Goal: Communication & Community: Share content

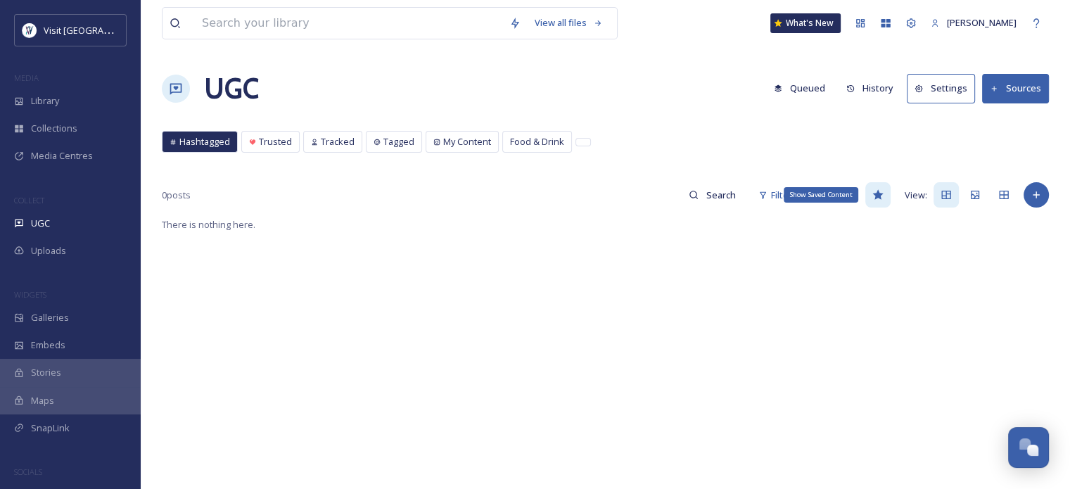
click at [875, 190] on icon at bounding box center [877, 194] width 11 height 11
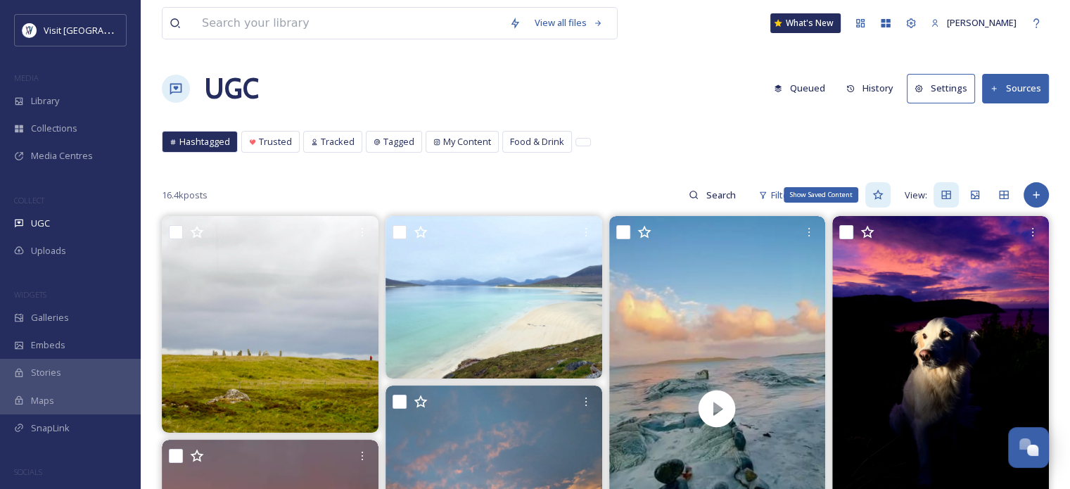
click at [878, 196] on icon at bounding box center [877, 194] width 11 height 11
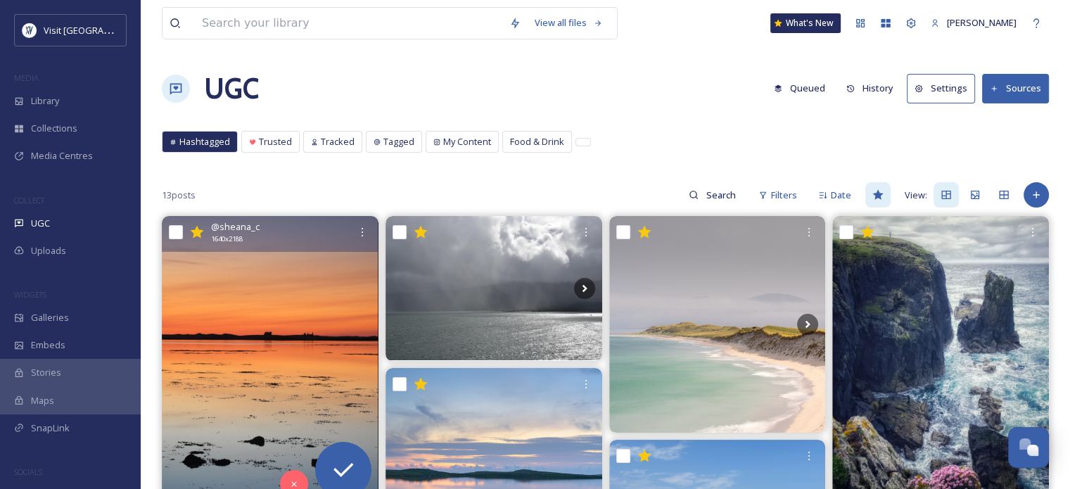
click at [303, 320] on img at bounding box center [270, 360] width 217 height 289
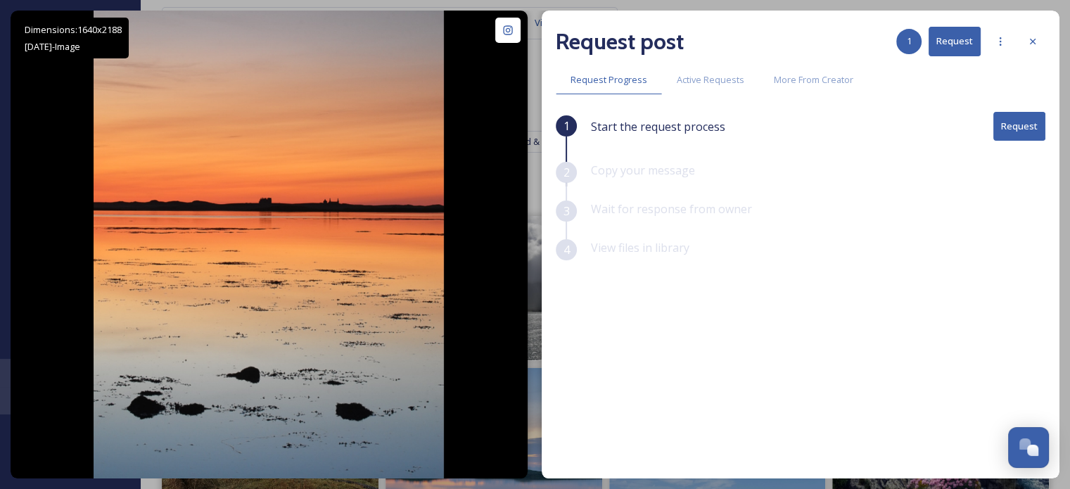
click at [1033, 132] on button "Request" at bounding box center [1019, 126] width 52 height 29
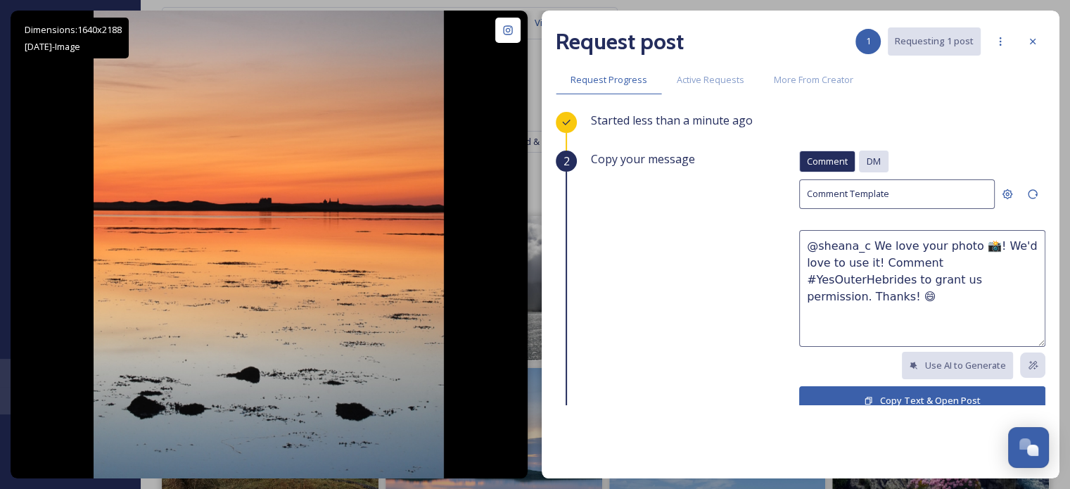
click at [867, 155] on span "DM" at bounding box center [874, 161] width 14 height 13
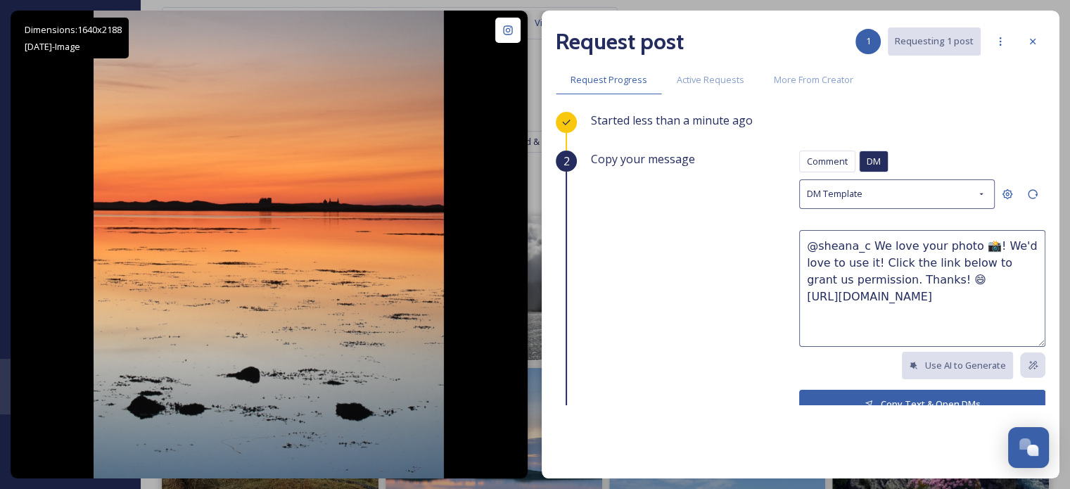
click at [893, 395] on button "Copy Text & Open DMs" at bounding box center [922, 404] width 246 height 29
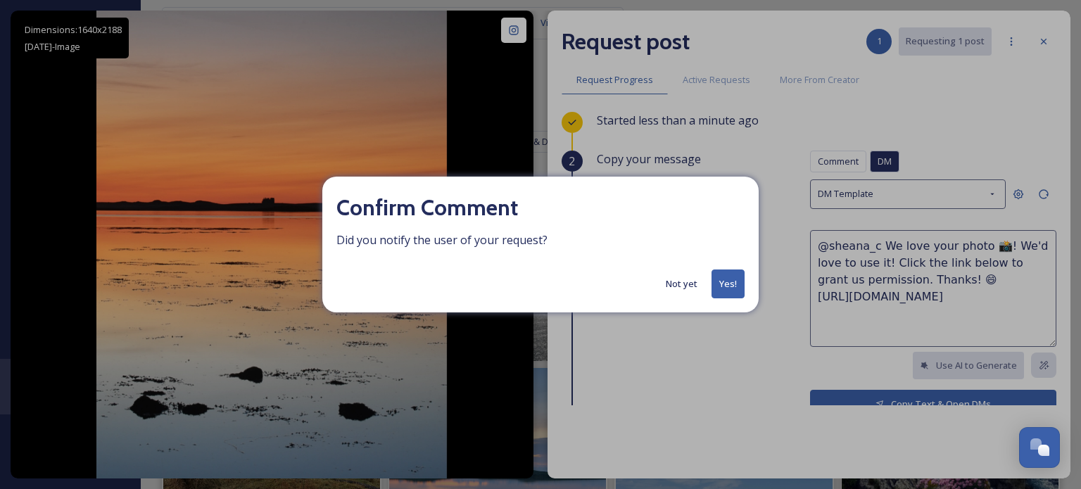
click at [677, 284] on button "Not yet" at bounding box center [682, 283] width 46 height 27
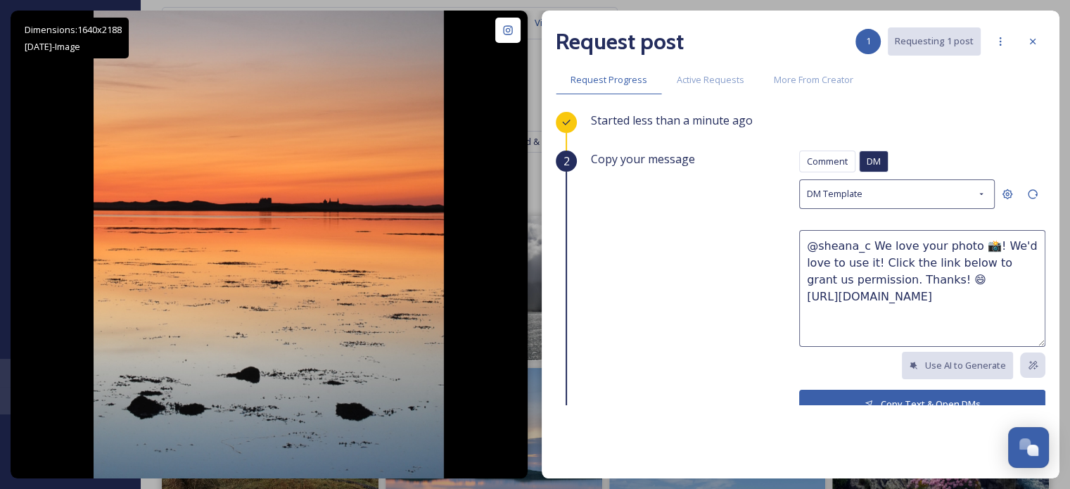
click at [898, 393] on button "Copy Text & Open DMs" at bounding box center [922, 404] width 246 height 29
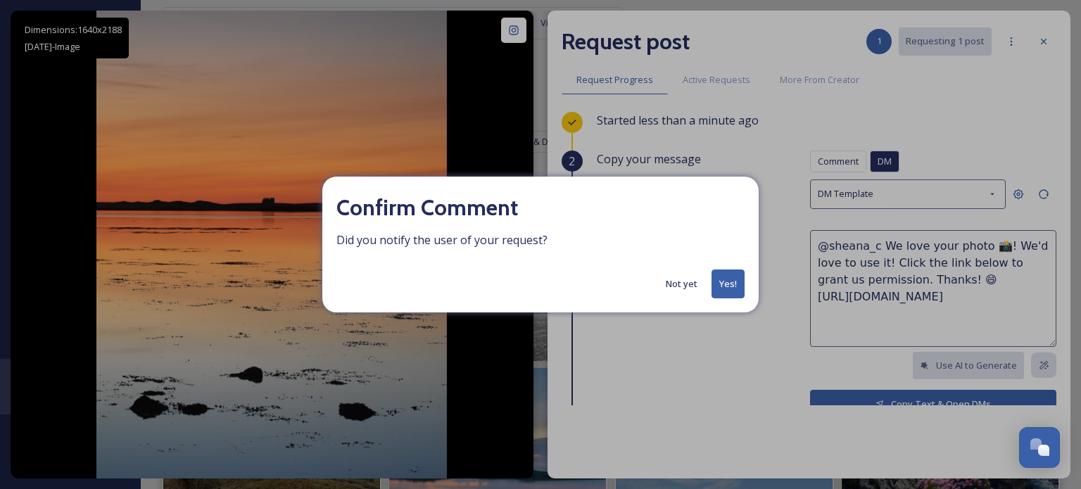
click at [724, 278] on button "Yes!" at bounding box center [727, 283] width 33 height 29
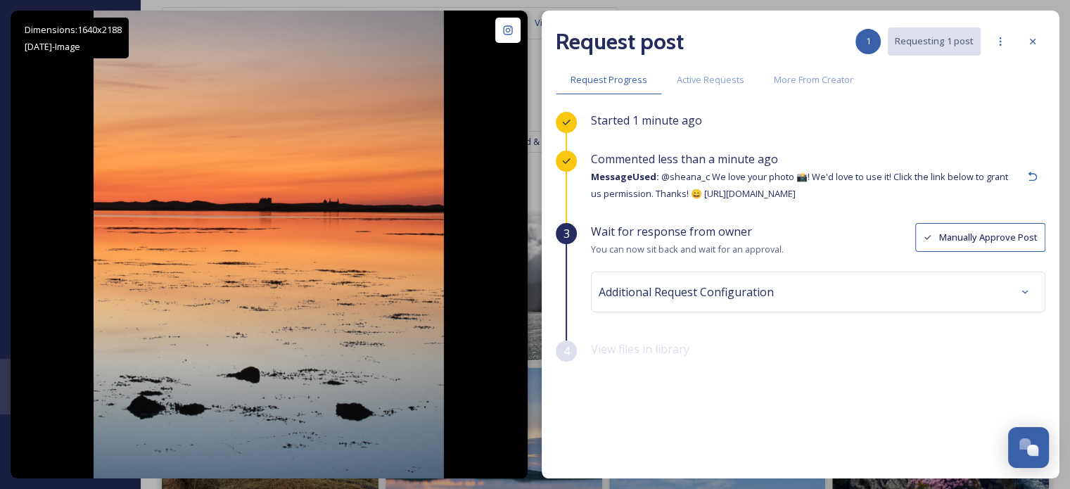
click at [1017, 46] on div "Request post 1 Requesting 1 post" at bounding box center [801, 42] width 490 height 34
click at [1036, 39] on icon at bounding box center [1032, 41] width 11 height 11
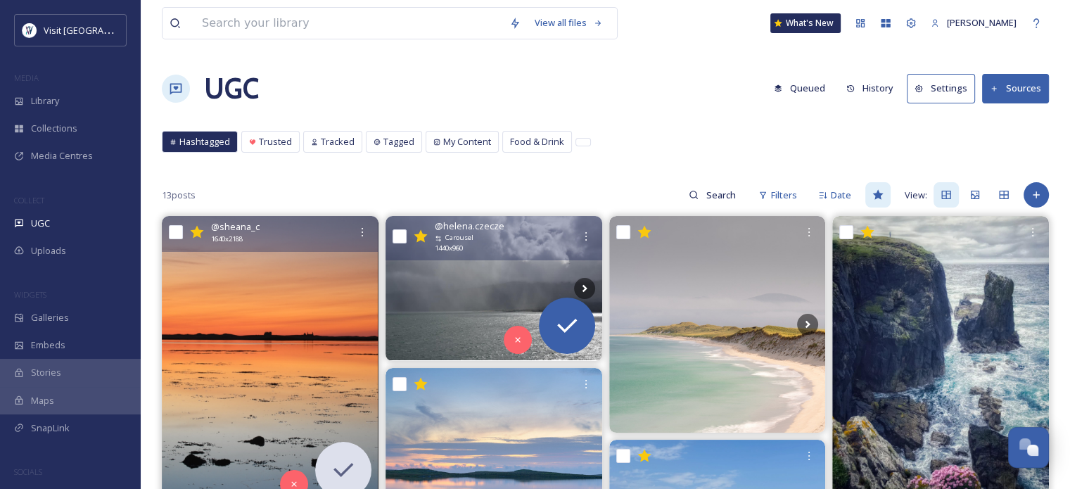
click at [485, 258] on div "@ helena.czecze Carousel 1440 x 960" at bounding box center [494, 238] width 217 height 44
click at [487, 269] on img at bounding box center [494, 288] width 217 height 144
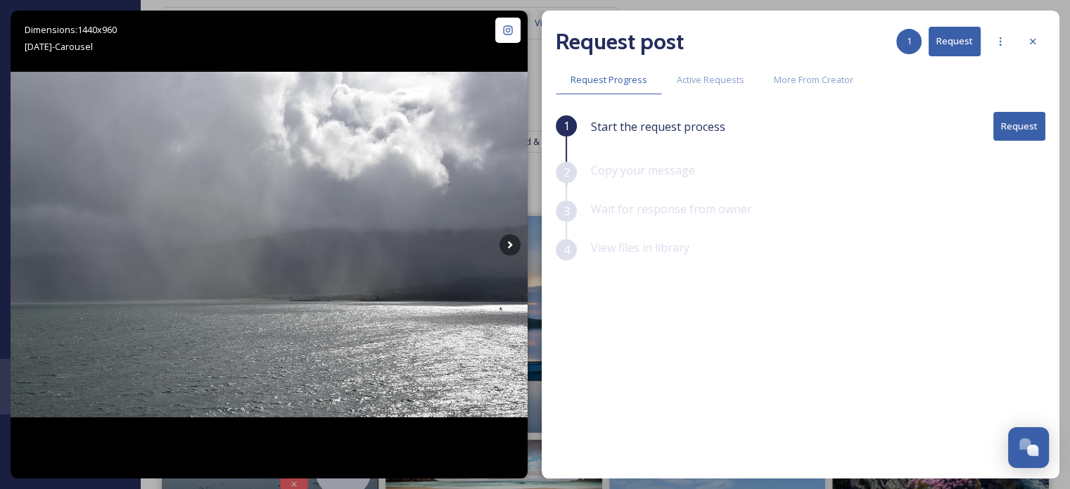
click at [1006, 129] on button "Request" at bounding box center [1019, 126] width 52 height 29
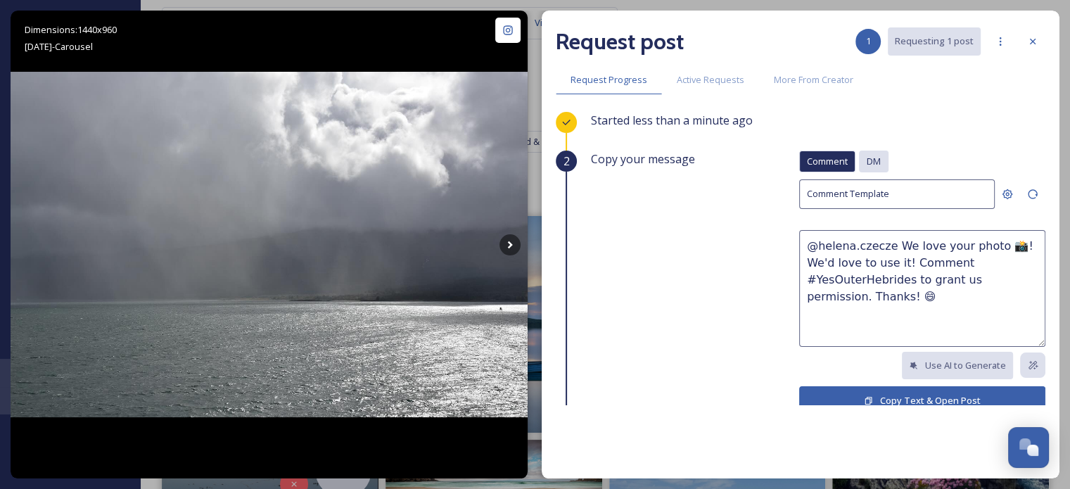
click at [871, 156] on div "DM" at bounding box center [874, 162] width 30 height 22
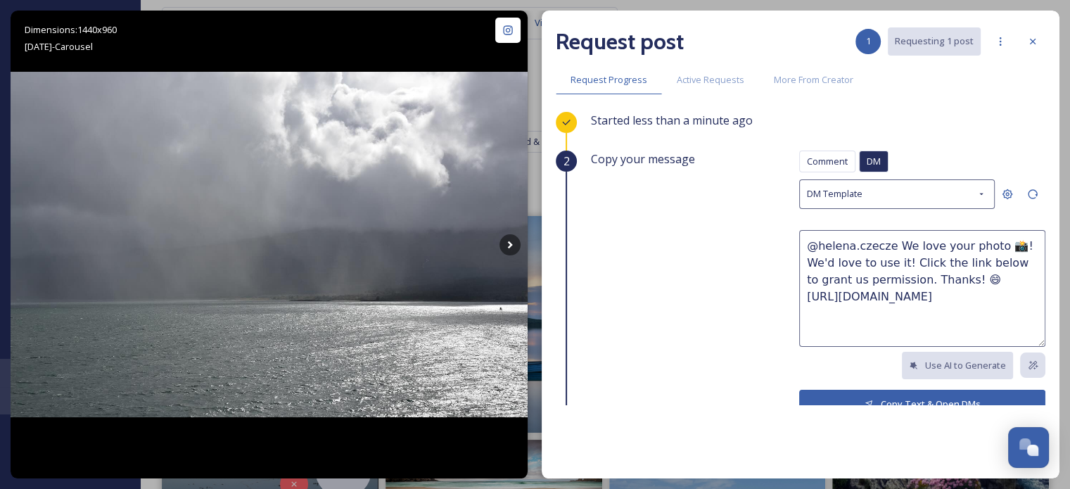
click at [819, 392] on button "Copy Text & Open DMs" at bounding box center [922, 404] width 246 height 29
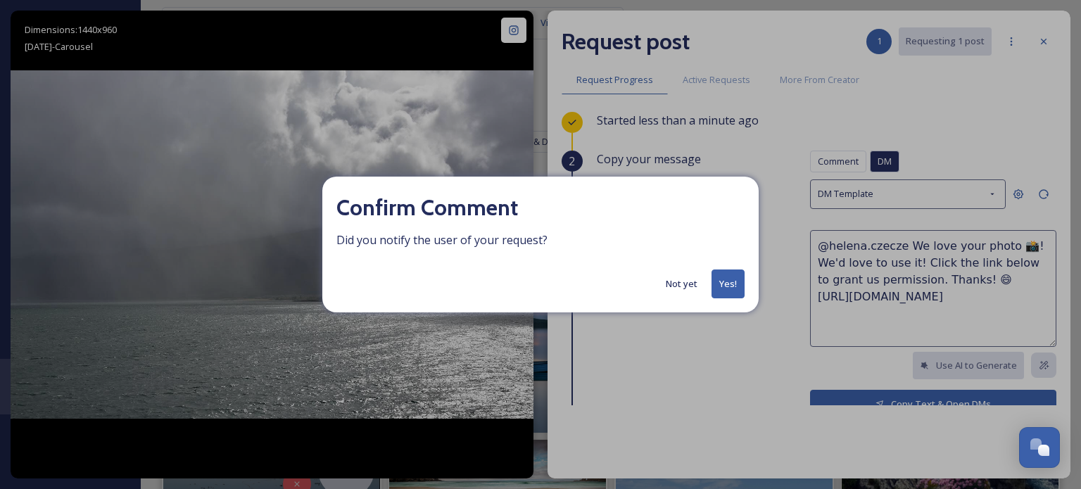
click at [731, 279] on button "Yes!" at bounding box center [727, 283] width 33 height 29
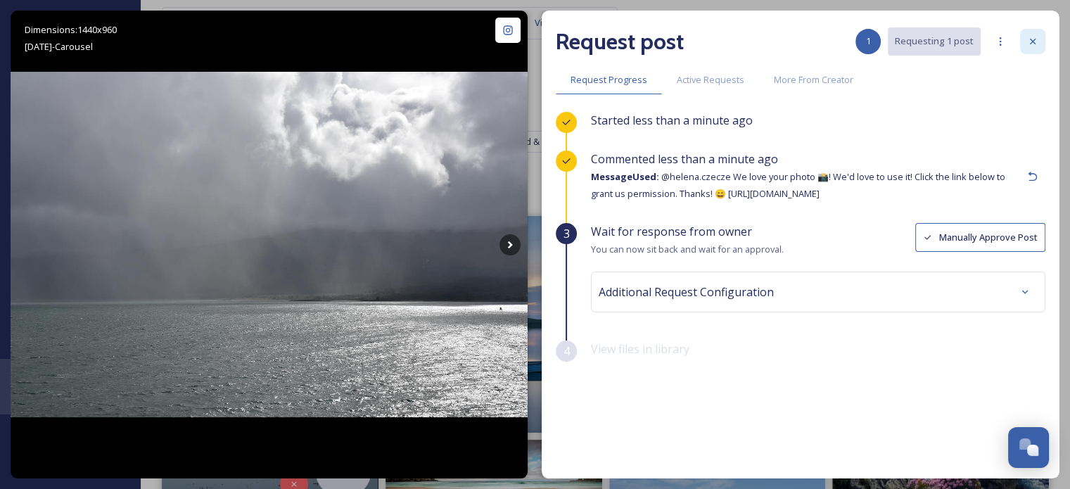
click at [1031, 41] on icon at bounding box center [1032, 41] width 11 height 11
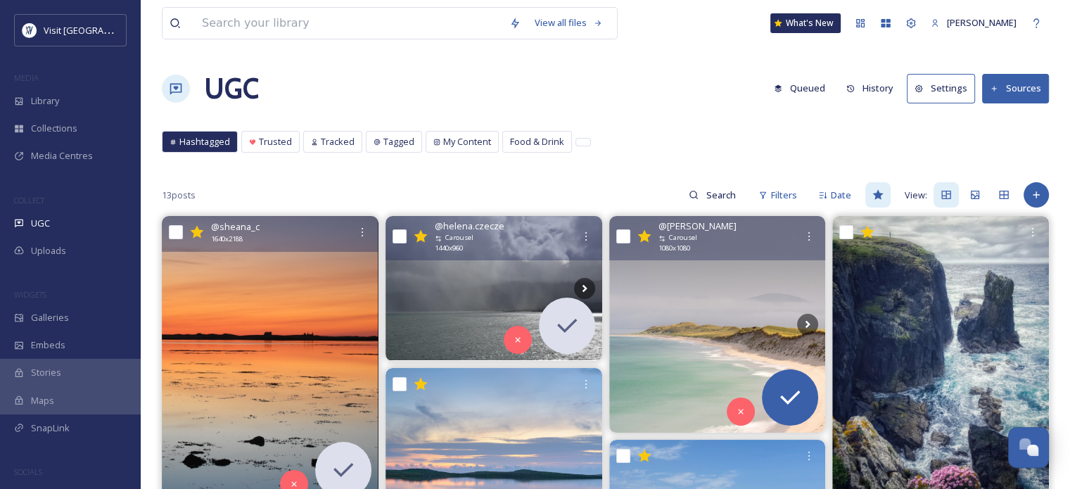
click at [728, 314] on img at bounding box center [717, 324] width 217 height 217
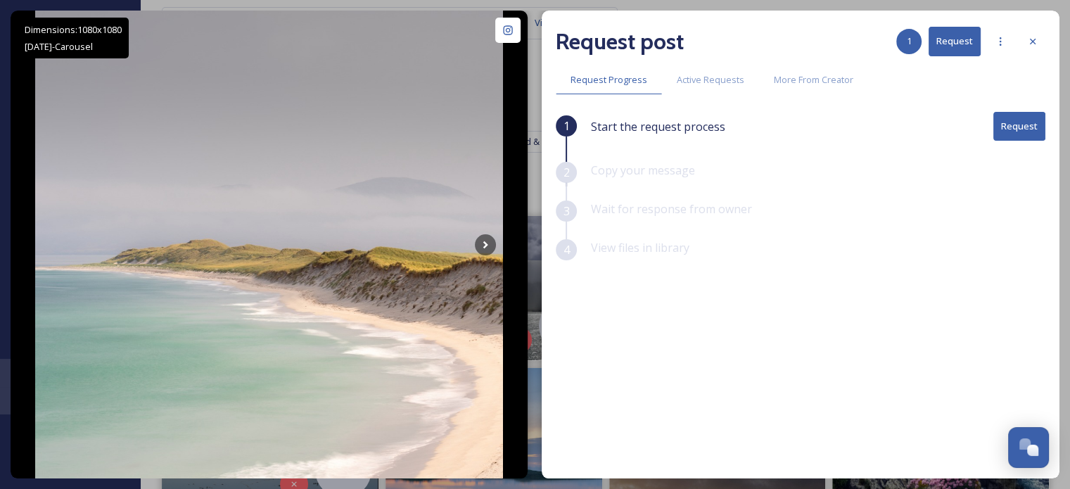
click at [1012, 131] on button "Request" at bounding box center [1019, 126] width 52 height 29
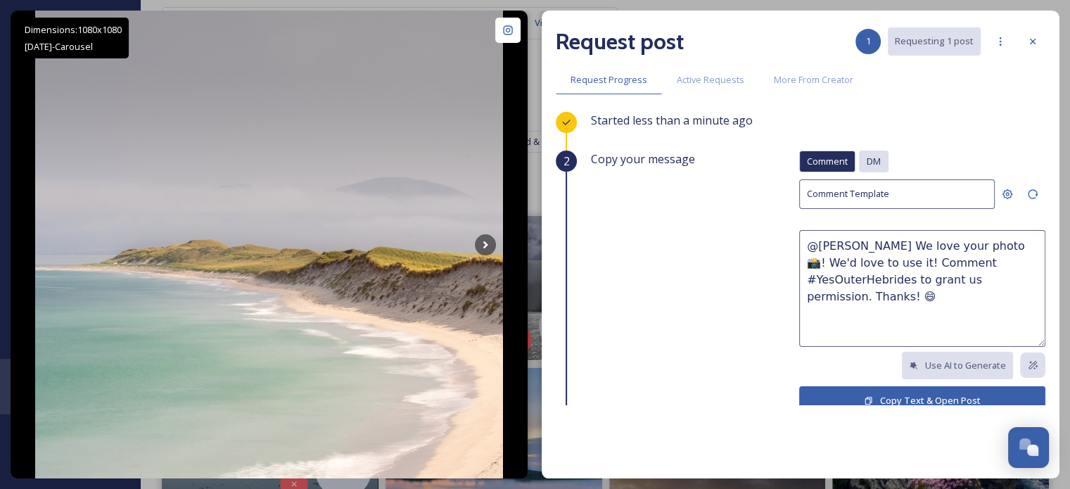
click at [859, 153] on div "DM" at bounding box center [874, 162] width 30 height 22
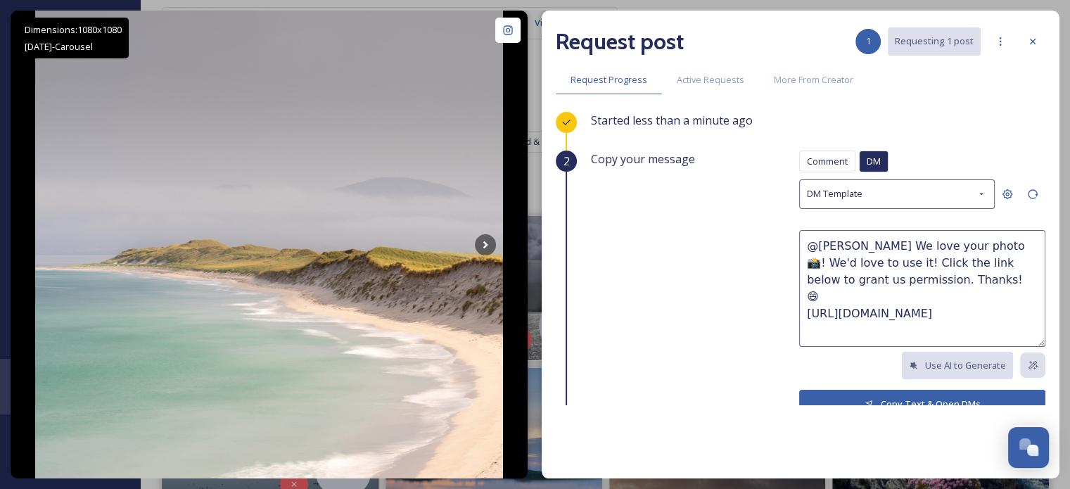
click at [873, 395] on button "Copy Text & Open DMs" at bounding box center [922, 404] width 246 height 29
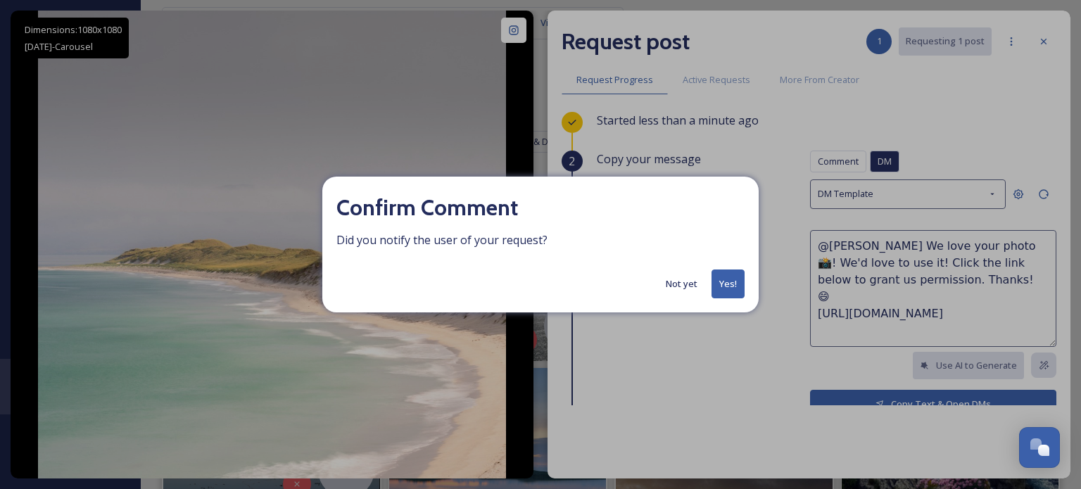
click at [738, 286] on button "Yes!" at bounding box center [727, 283] width 33 height 29
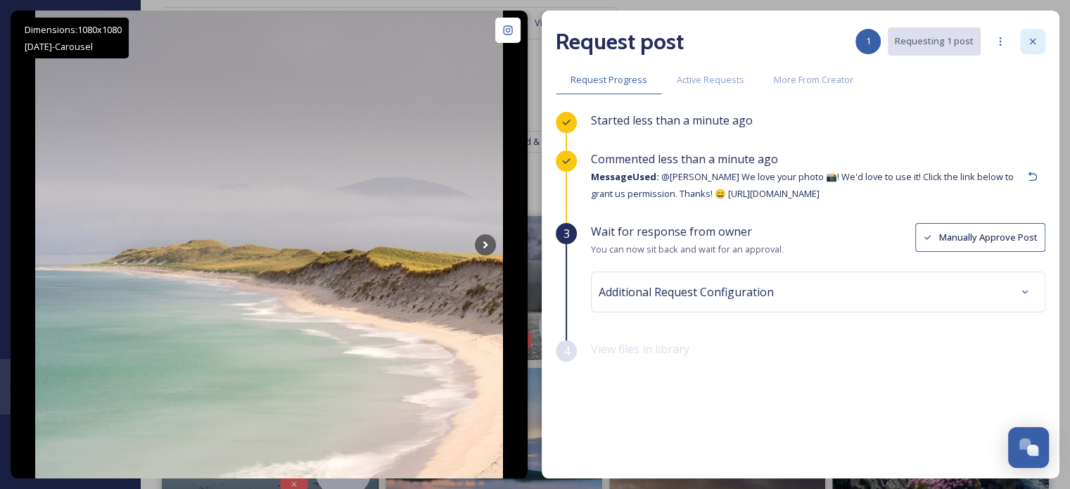
click at [1031, 40] on icon at bounding box center [1033, 42] width 6 height 6
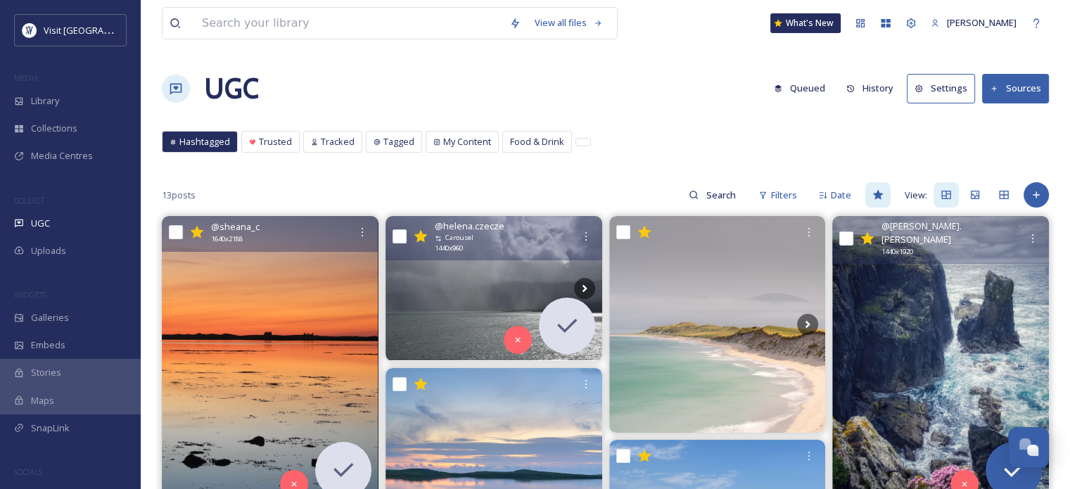
click at [960, 279] on img at bounding box center [940, 360] width 217 height 288
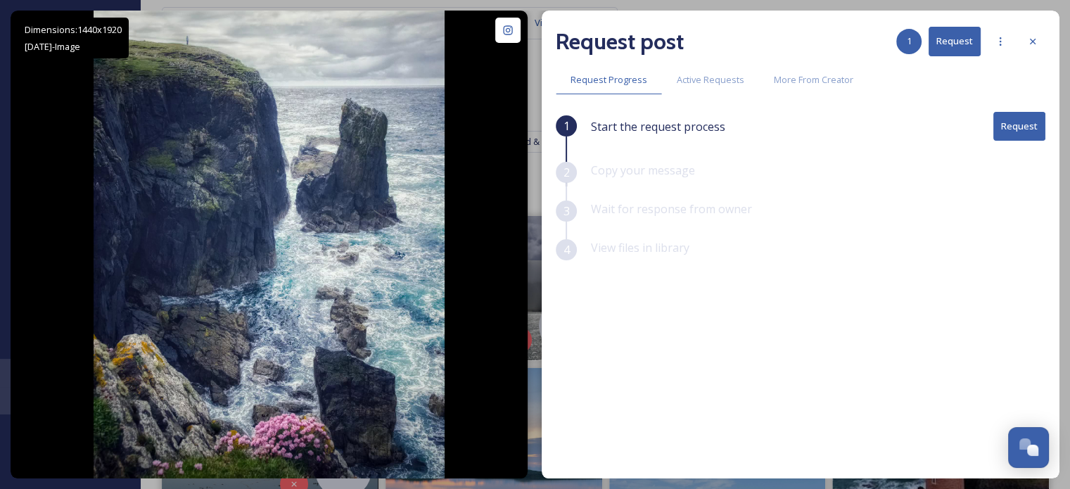
click at [1017, 115] on button "Request" at bounding box center [1019, 126] width 52 height 29
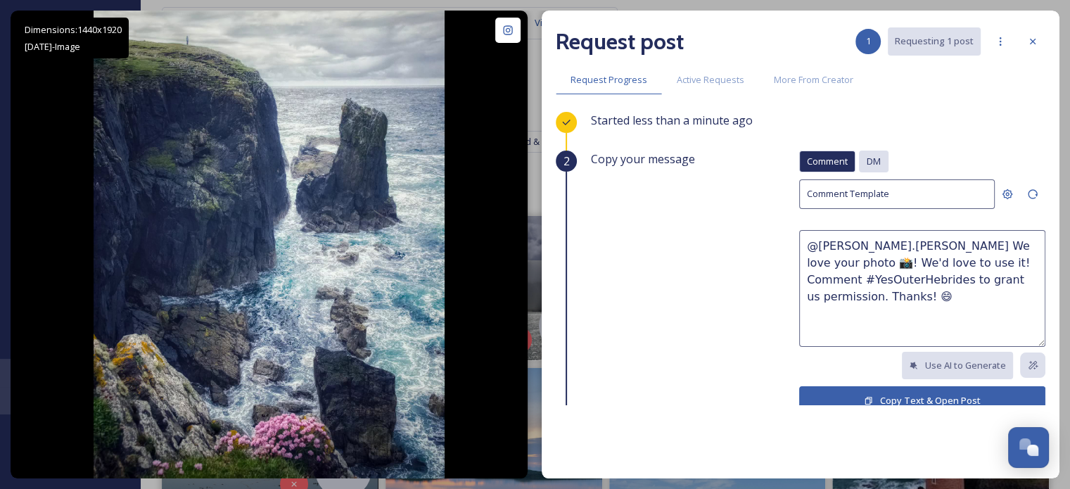
click at [867, 160] on span "DM" at bounding box center [874, 161] width 14 height 13
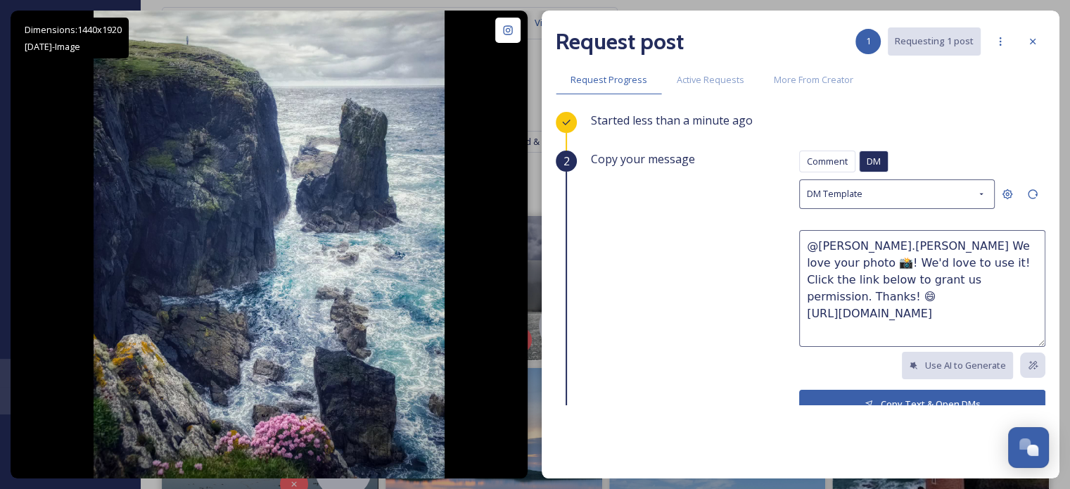
click at [926, 397] on button "Copy Text & Open DMs" at bounding box center [922, 404] width 246 height 29
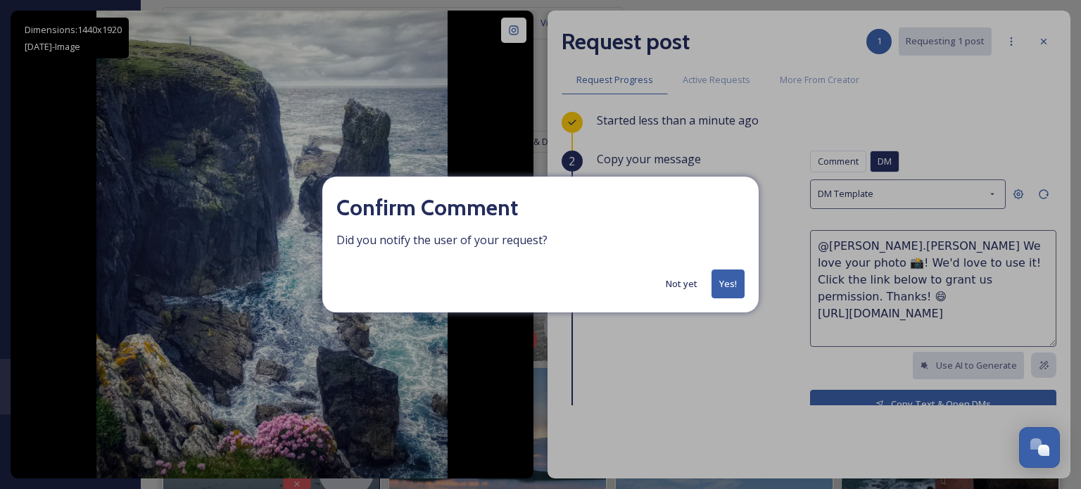
click at [722, 292] on button "Yes!" at bounding box center [727, 283] width 33 height 29
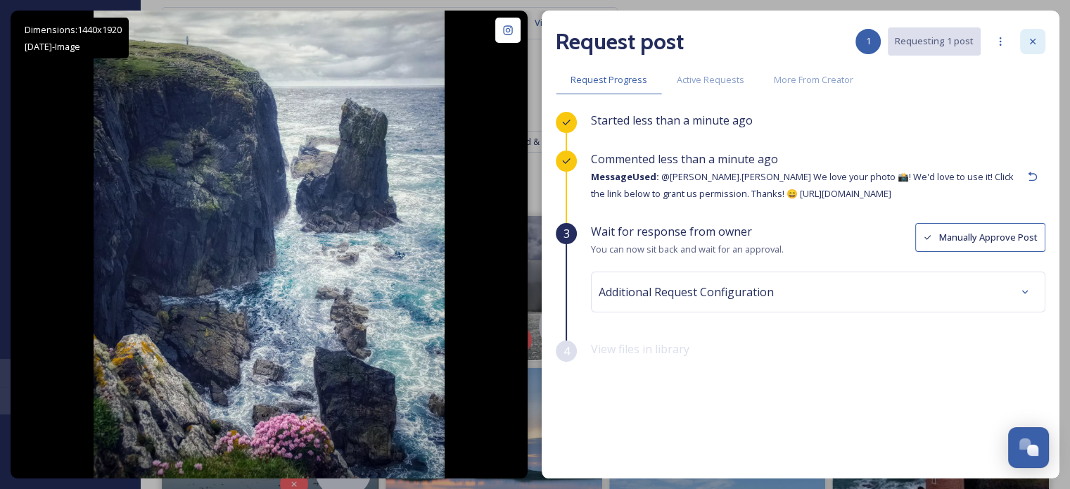
click at [1038, 40] on div at bounding box center [1032, 41] width 25 height 25
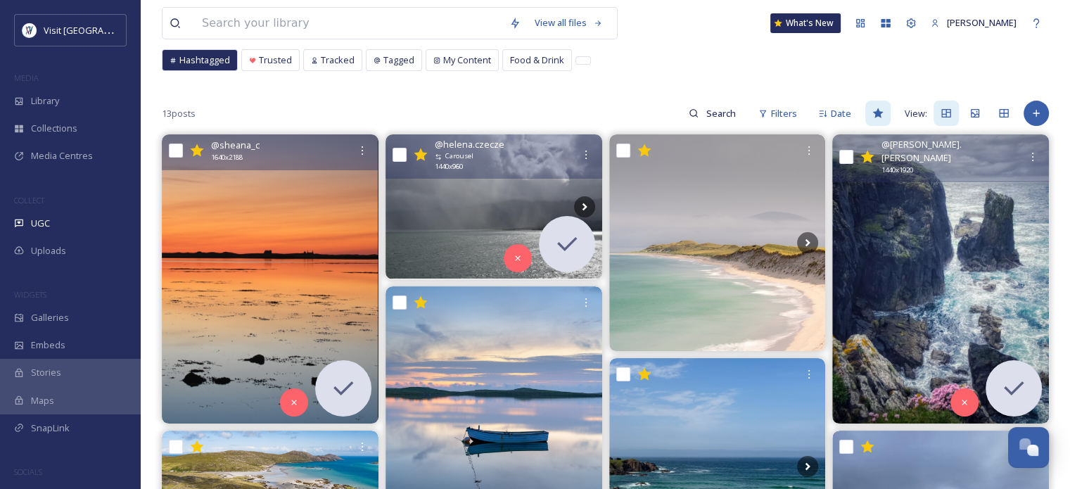
scroll to position [141, 0]
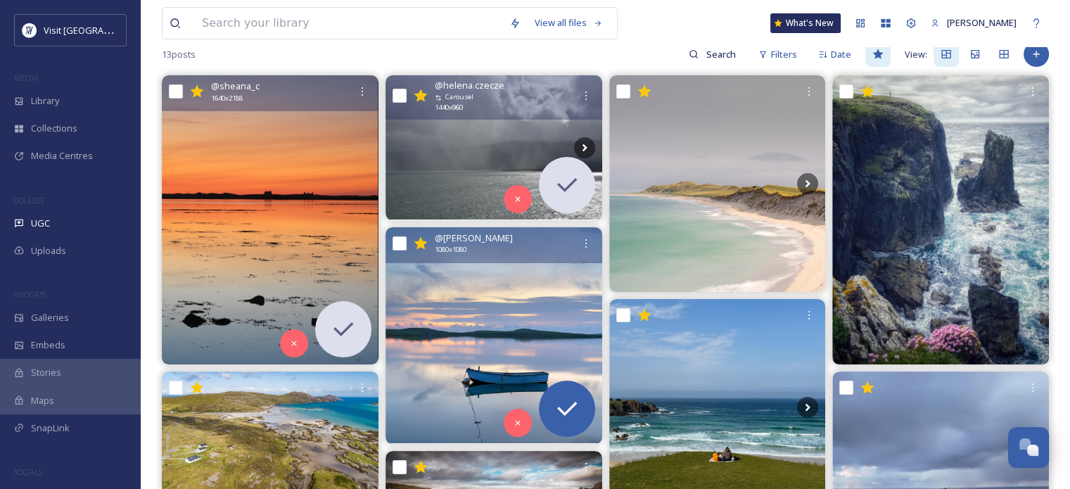
click at [461, 313] on img at bounding box center [494, 335] width 217 height 217
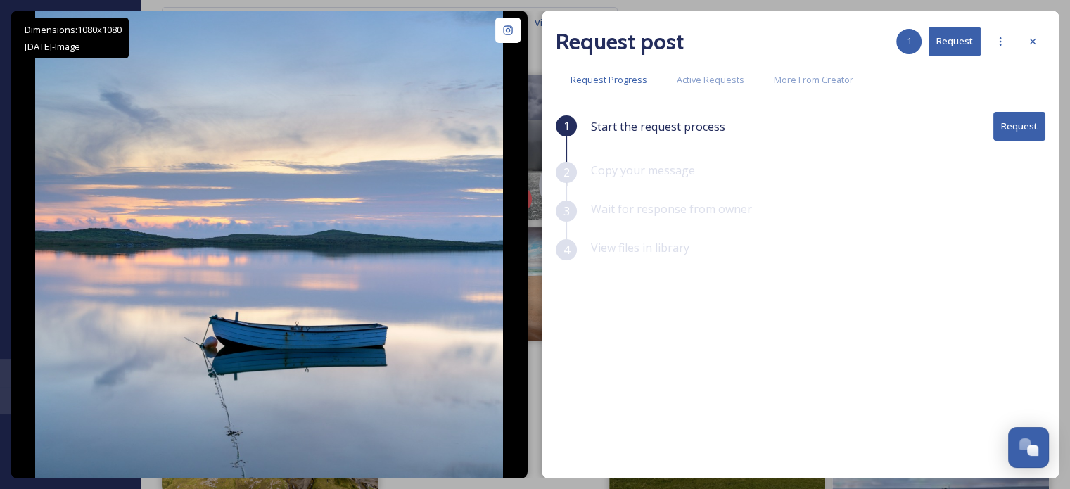
click at [1036, 122] on button "Request" at bounding box center [1019, 126] width 52 height 29
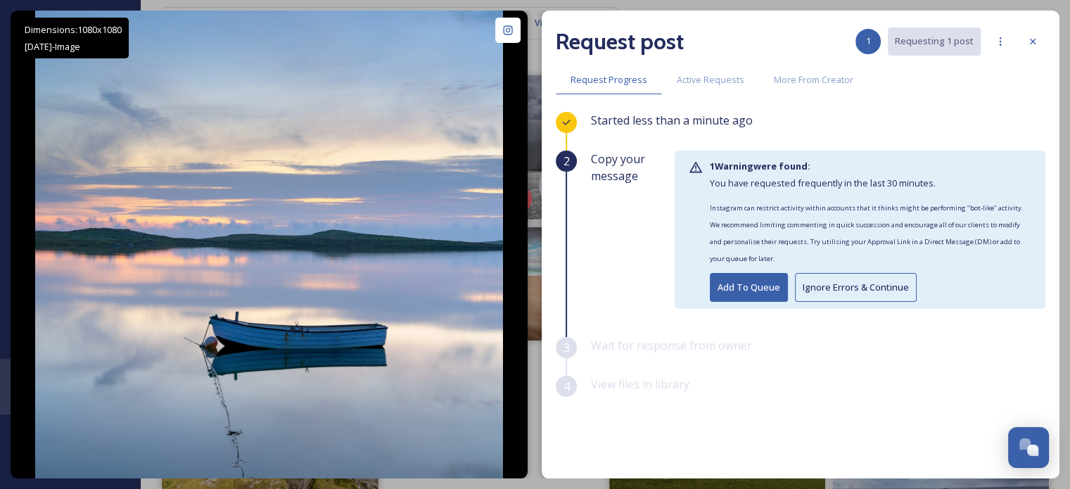
click at [875, 290] on button "Ignore Errors & Continue" at bounding box center [856, 287] width 122 height 29
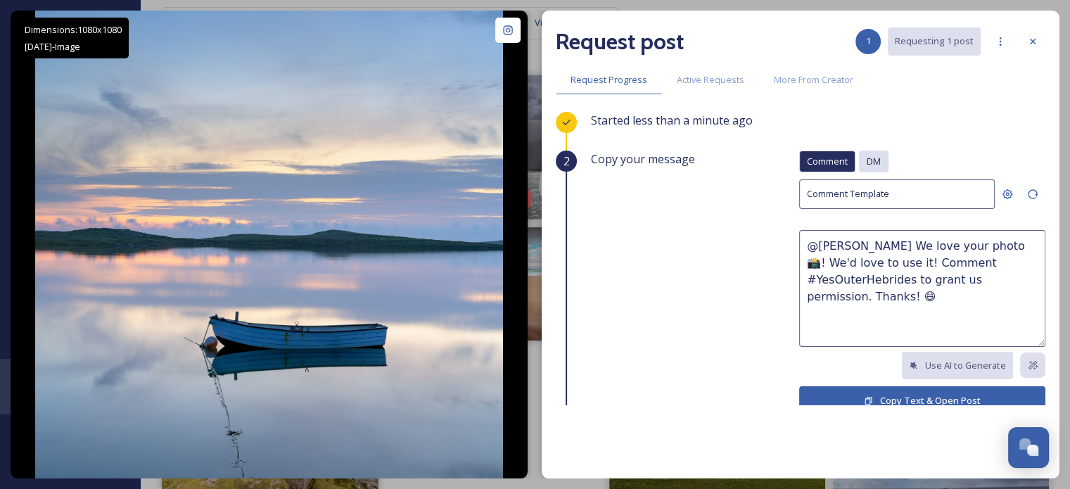
click at [867, 158] on span "DM" at bounding box center [874, 161] width 14 height 13
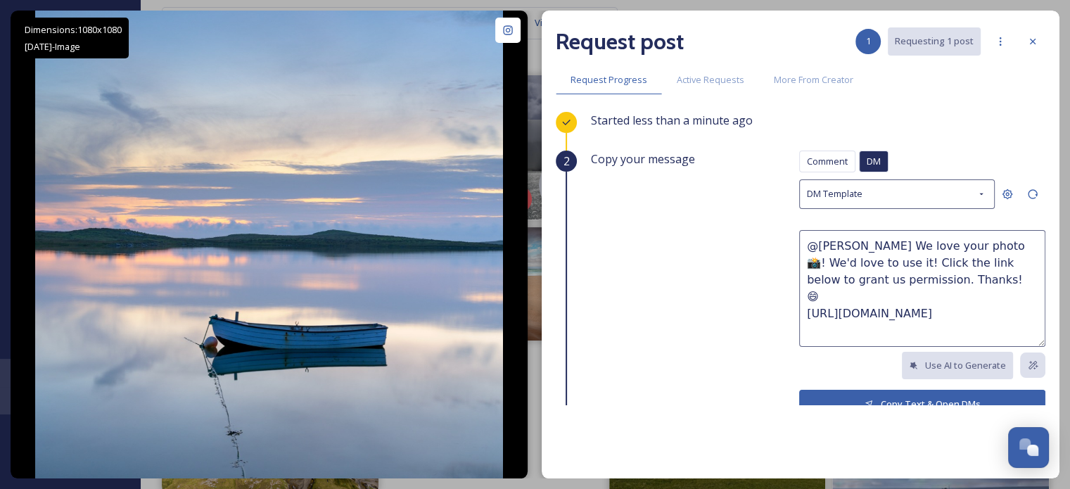
click at [874, 396] on button "Copy Text & Open DMs" at bounding box center [922, 404] width 246 height 29
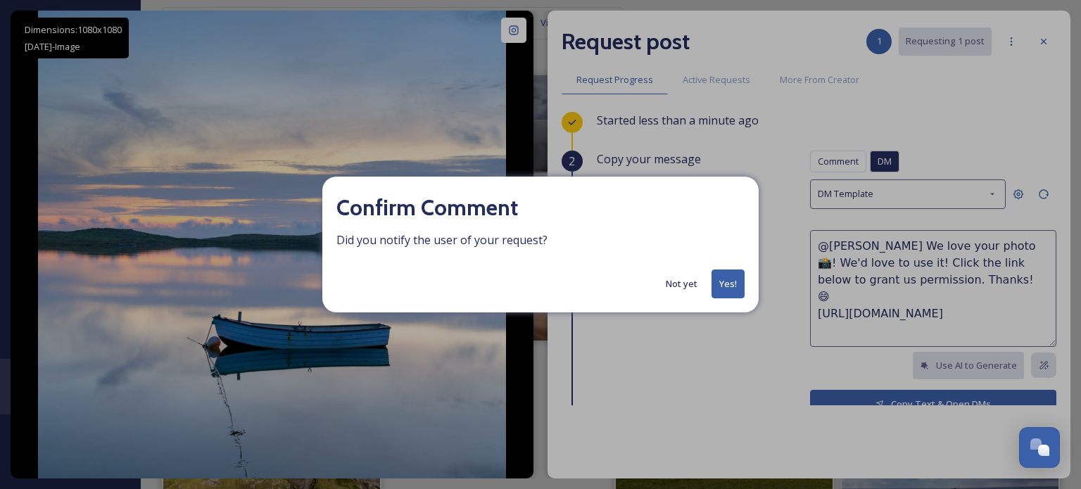
click at [732, 278] on button "Yes!" at bounding box center [727, 283] width 33 height 29
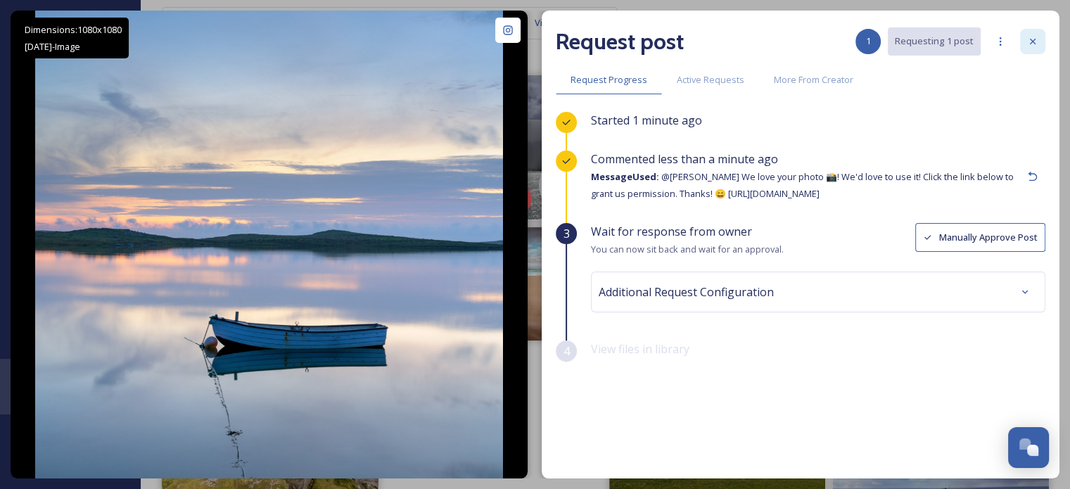
click at [1031, 42] on icon at bounding box center [1033, 42] width 6 height 6
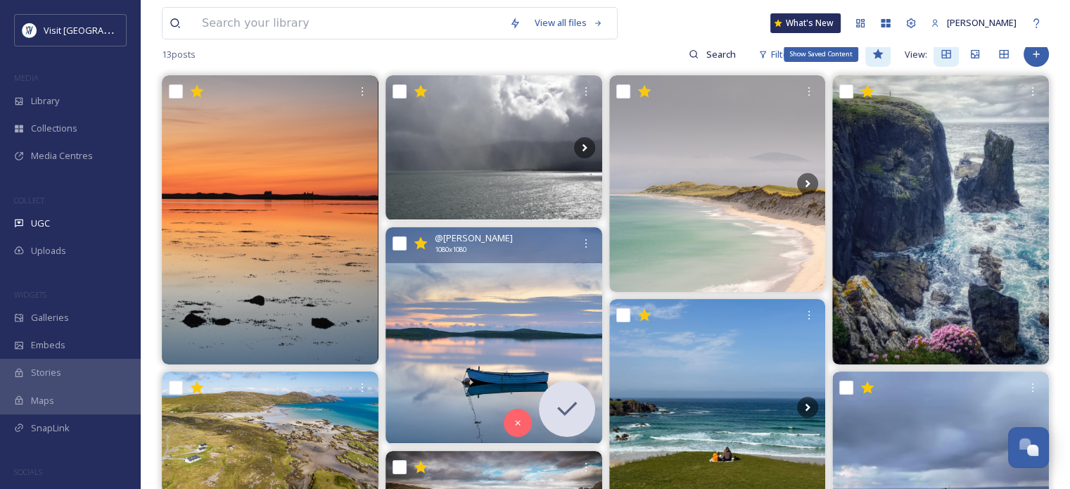
click at [875, 50] on icon at bounding box center [877, 54] width 11 height 11
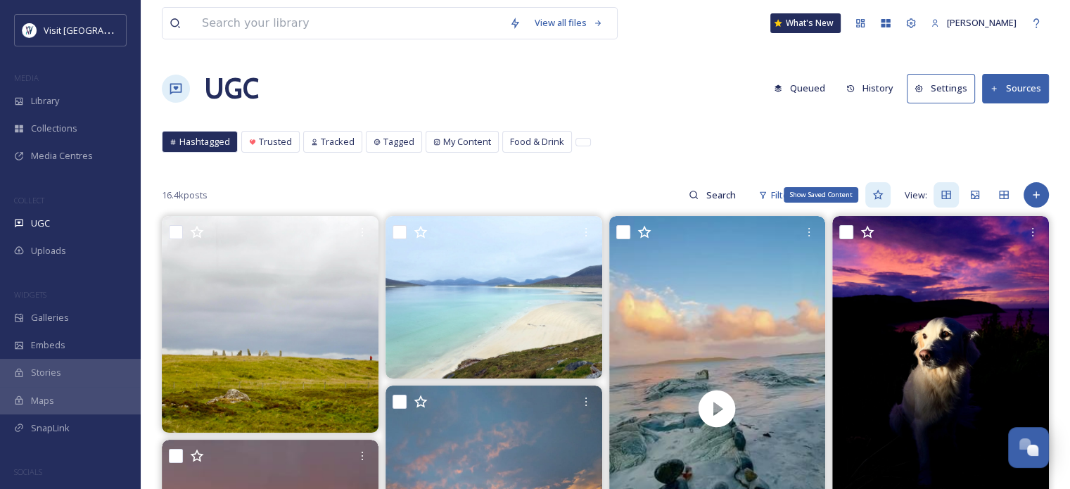
click at [875, 196] on icon at bounding box center [877, 195] width 11 height 10
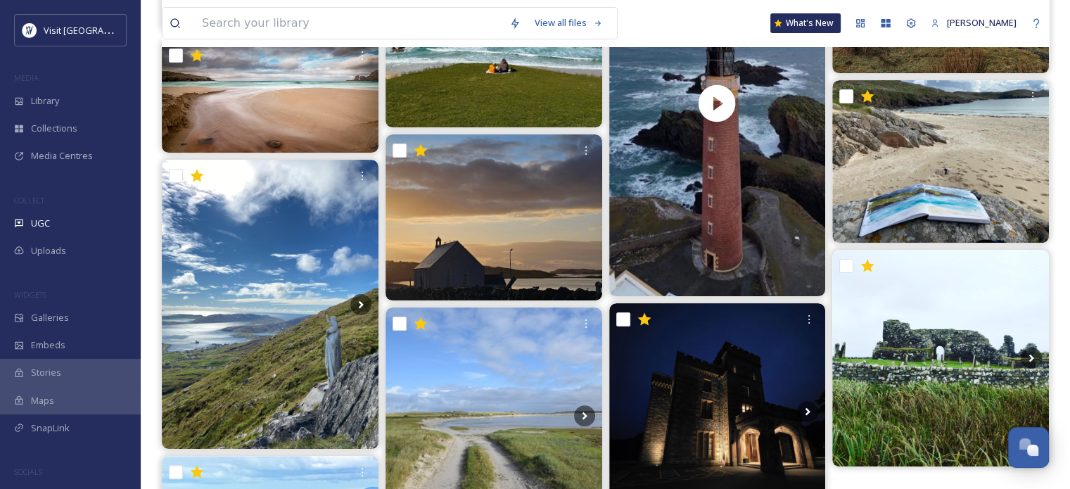
scroll to position [281, 0]
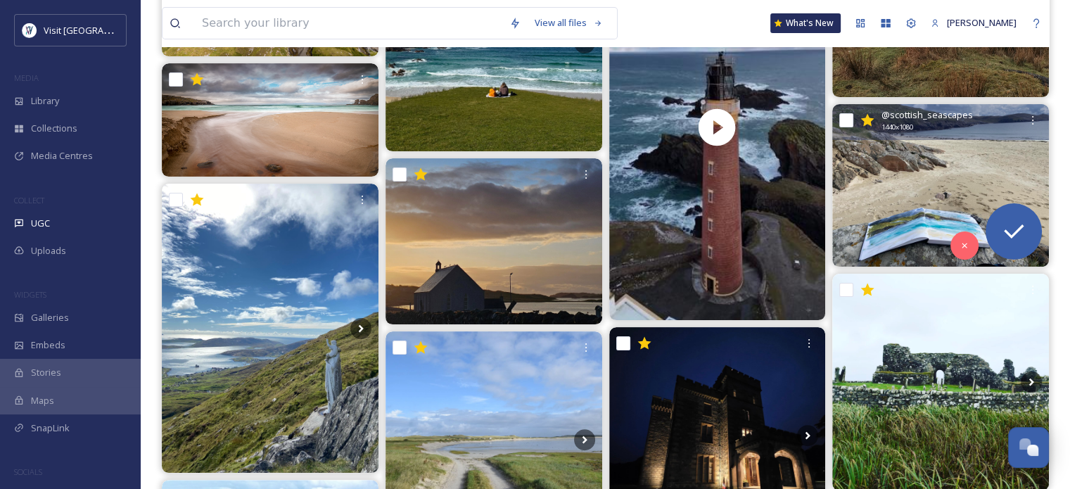
click at [918, 217] on img at bounding box center [940, 185] width 217 height 163
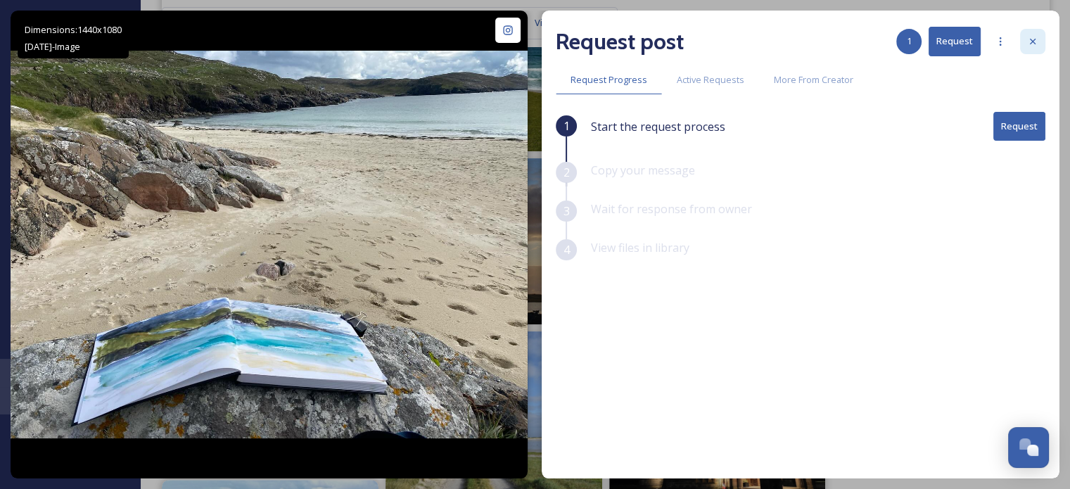
click at [1036, 39] on icon at bounding box center [1032, 41] width 11 height 11
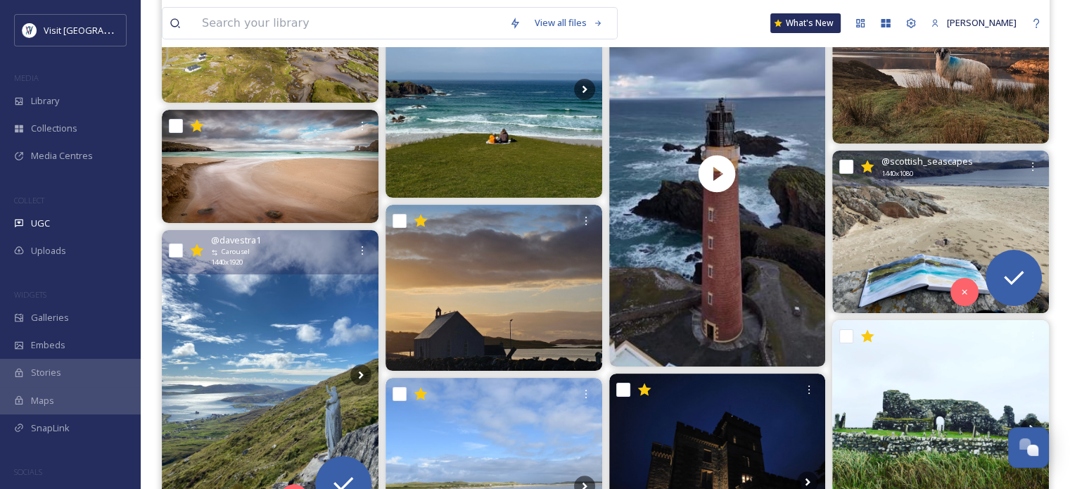
scroll to position [211, 0]
